Goal: Book appointment/travel/reservation

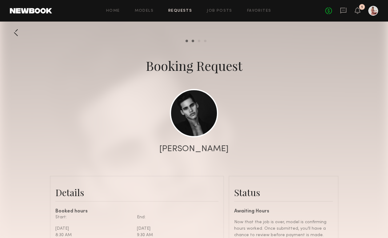
scroll to position [688, 0]
click at [360, 11] on icon at bounding box center [358, 10] width 5 height 4
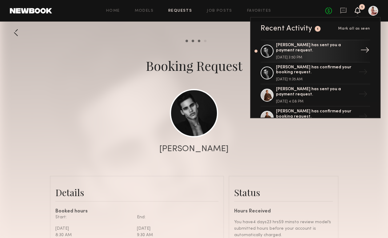
click at [312, 58] on div "[DATE] 3:50 PM" at bounding box center [316, 58] width 80 height 4
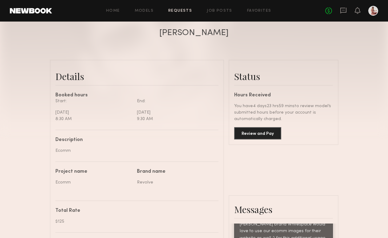
scroll to position [124, 0]
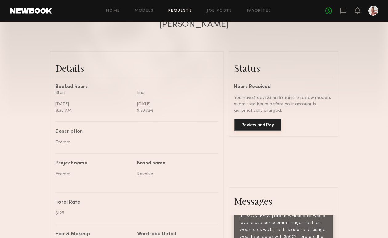
click at [270, 127] on button "Review and Pay" at bounding box center [257, 125] width 47 height 12
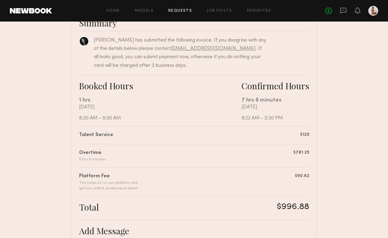
scroll to position [58, 0]
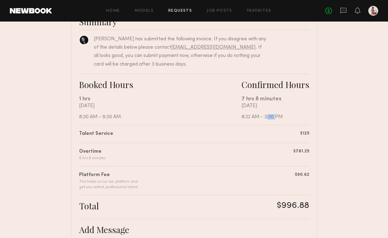
drag, startPoint x: 264, startPoint y: 117, endPoint x: 274, endPoint y: 116, distance: 9.2
click at [274, 116] on div "[DATE] 8:22 AM - 3:30 PM" at bounding box center [276, 111] width 68 height 17
copy div "3:30"
drag, startPoint x: 242, startPoint y: 99, endPoint x: 279, endPoint y: 98, distance: 37.9
click at [280, 98] on div "7 hrs 8 minutes" at bounding box center [276, 99] width 68 height 8
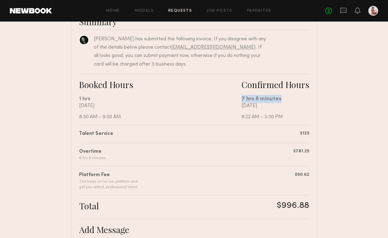
copy div "7 hrs 8 minutes"
drag, startPoint x: 278, startPoint y: 204, endPoint x: 307, endPoint y: 203, distance: 29.9
click at [308, 204] on div "$996.88" at bounding box center [293, 206] width 32 height 11
copy div "$996.88"
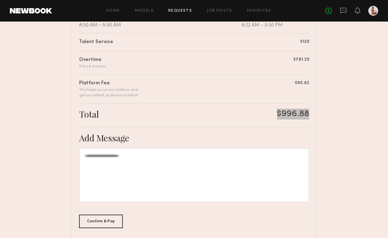
scroll to position [157, 0]
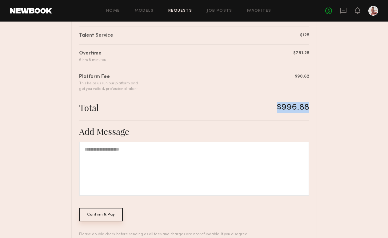
click at [110, 212] on div "Confirm & Pay" at bounding box center [101, 215] width 44 height 14
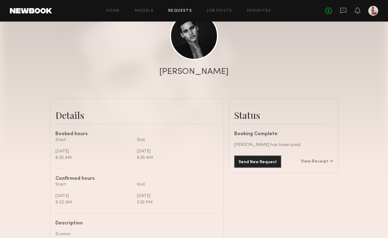
scroll to position [84, 0]
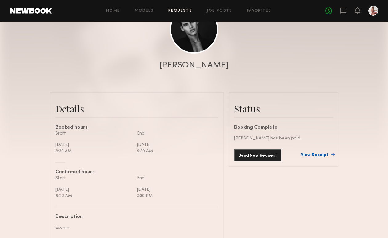
click at [312, 156] on link "View Receipt" at bounding box center [317, 155] width 32 height 4
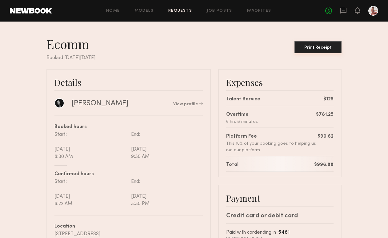
click at [309, 48] on div "Print Receipt" at bounding box center [318, 48] width 42 height 4
